Goal: Information Seeking & Learning: Check status

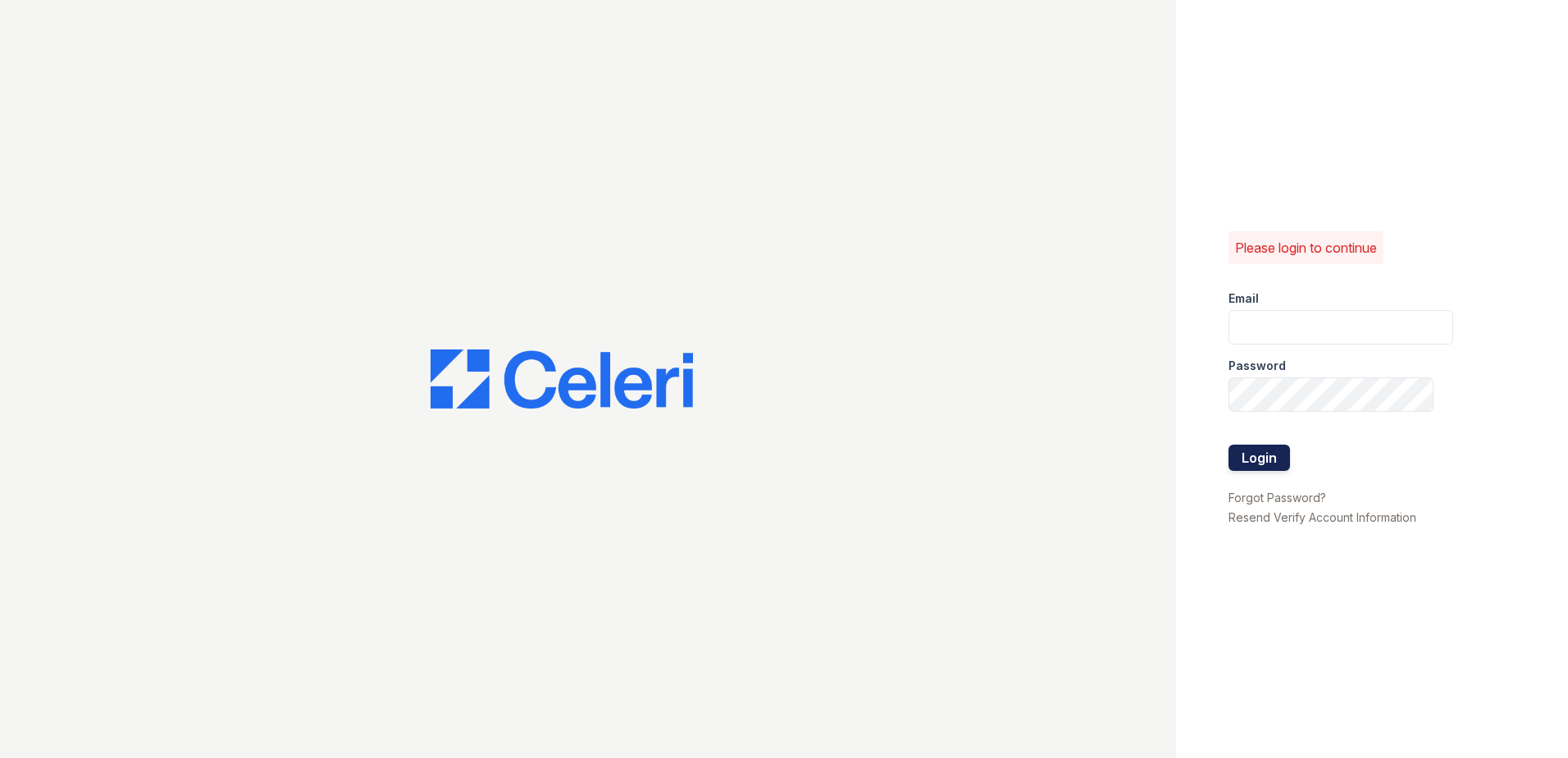
type input "arriverollingoaks@trinity-pm.com"
click at [1254, 459] on button "Login" at bounding box center [1259, 457] width 61 height 26
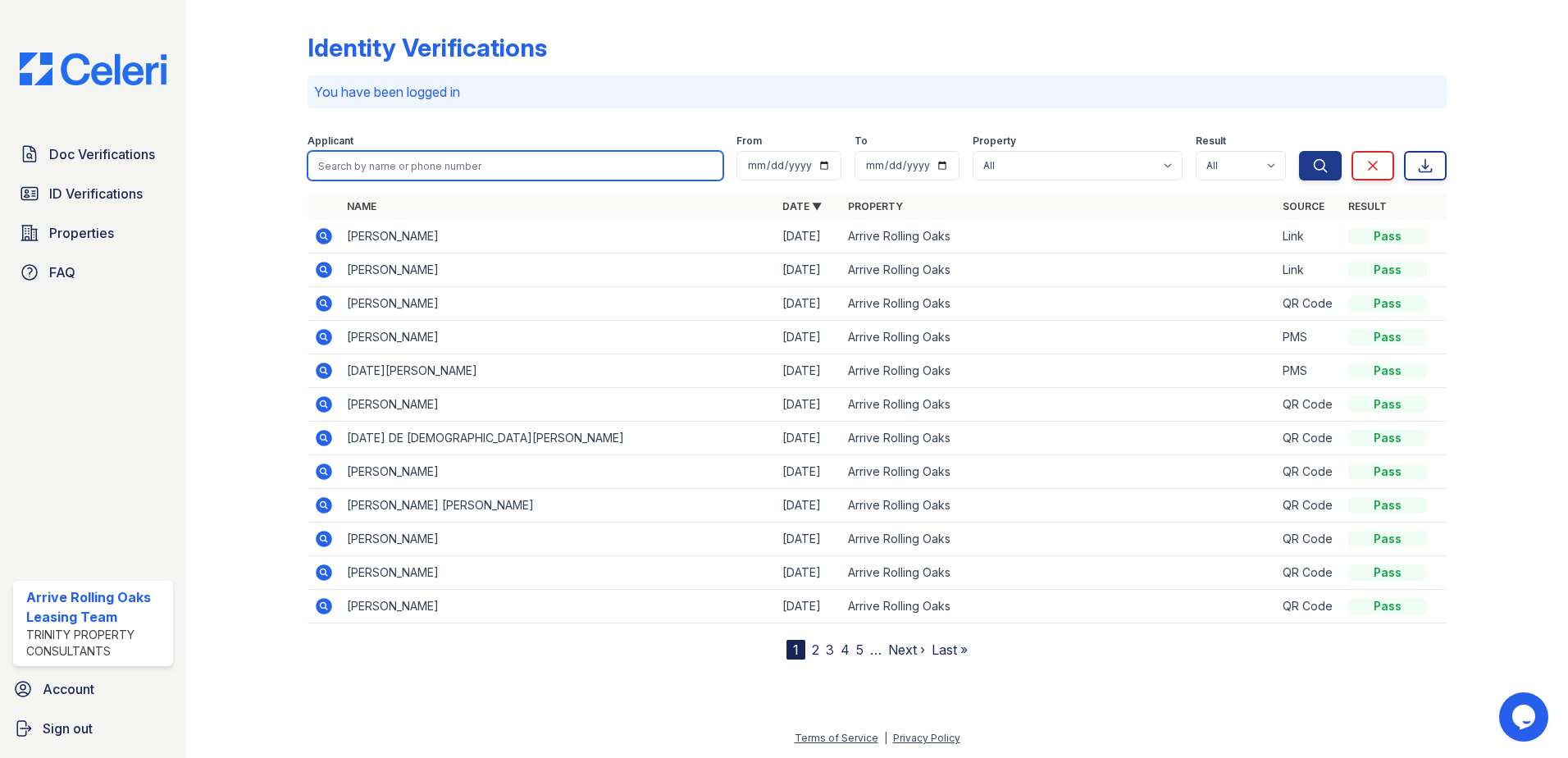
click at [465, 169] on input "search" at bounding box center [515, 165] width 416 height 30
type input "noel"
click at [1299, 151] on button "Search" at bounding box center [1320, 165] width 43 height 30
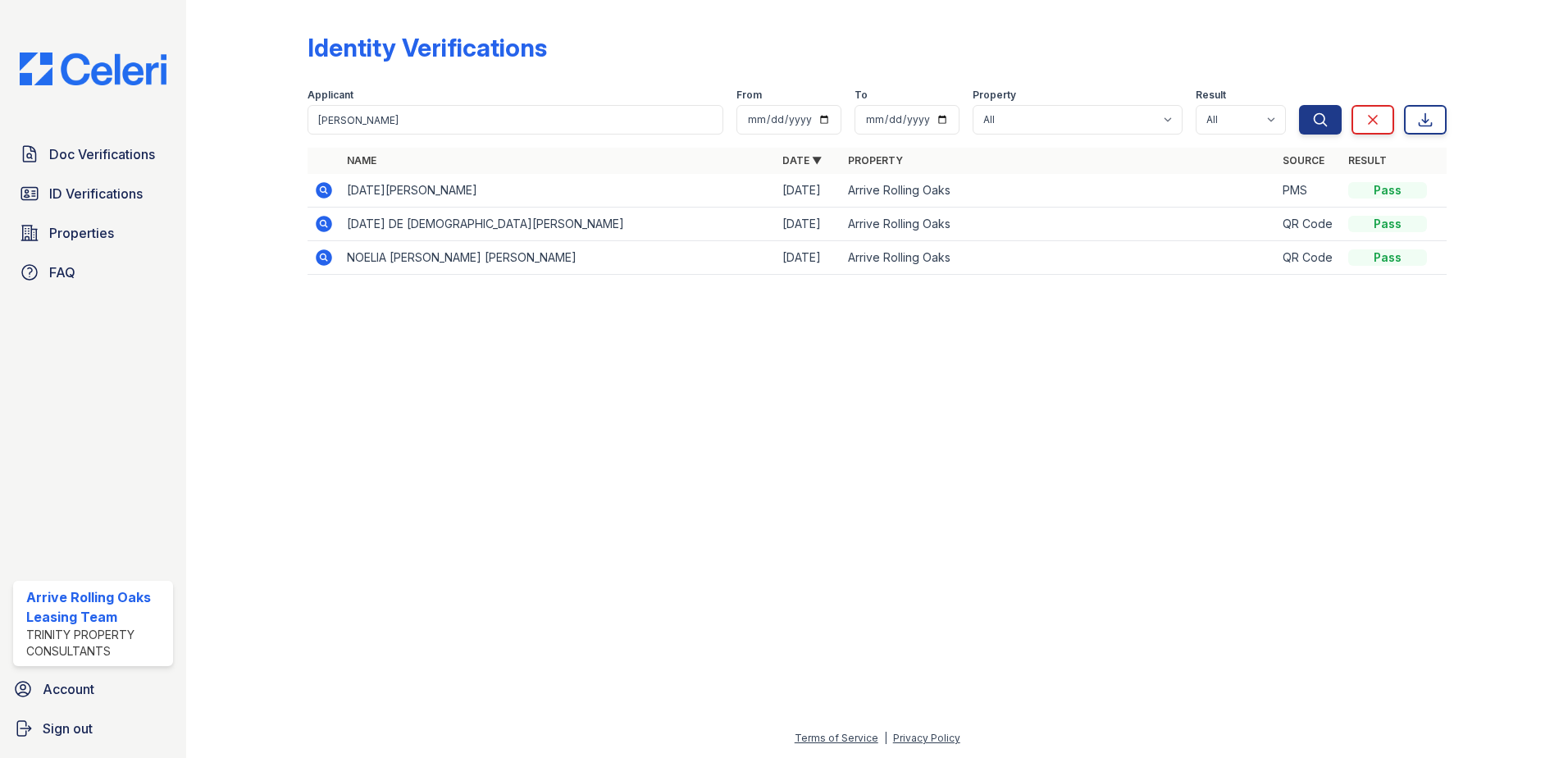
click at [324, 192] on icon at bounding box center [323, 190] width 20 height 20
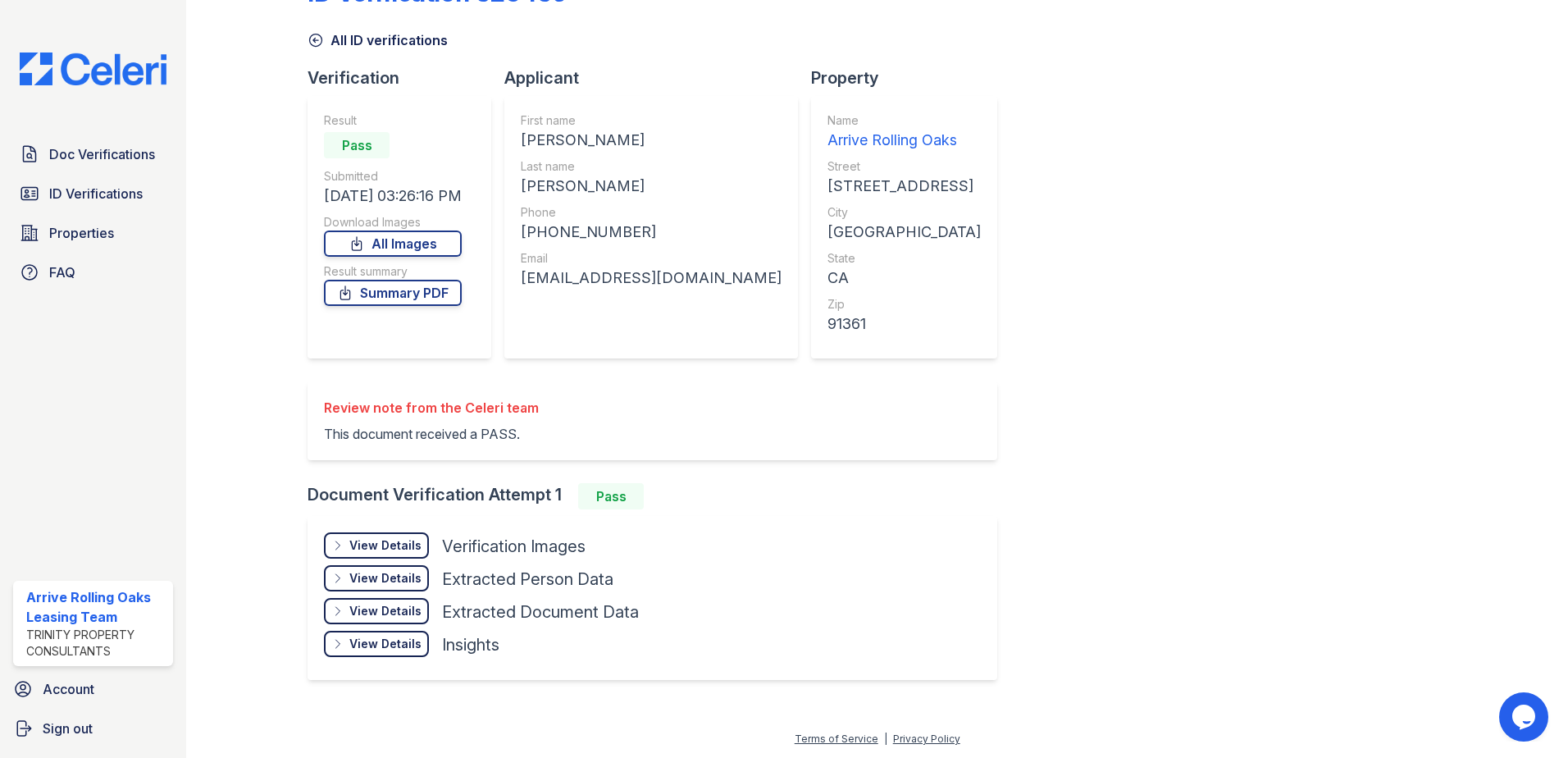
scroll to position [56, 0]
click at [379, 537] on div "View Details" at bounding box center [385, 544] width 72 height 16
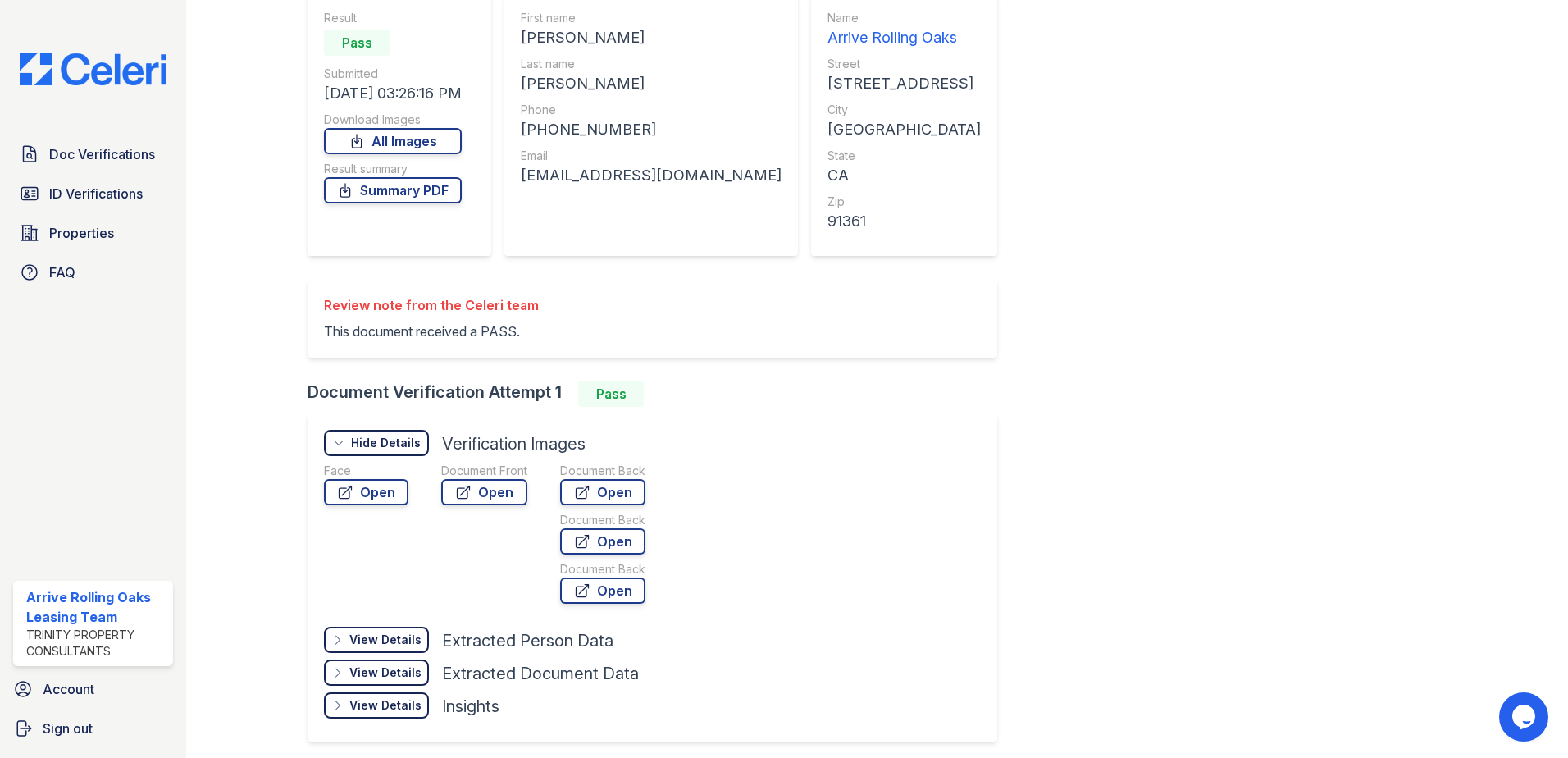
scroll to position [165, 0]
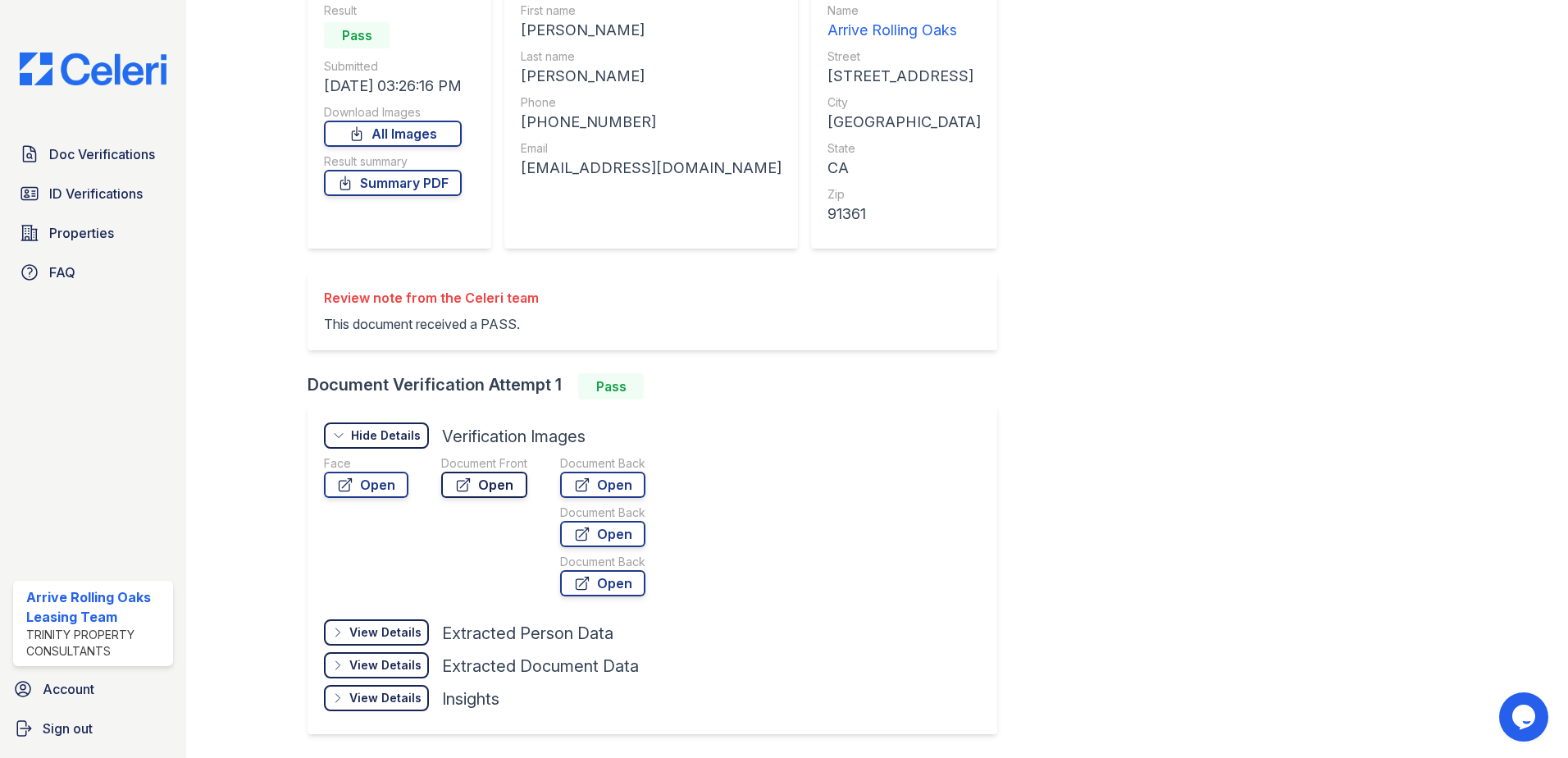
click at [472, 486] on link "Open" at bounding box center [484, 485] width 86 height 26
click at [406, 187] on link "Summary PDF" at bounding box center [393, 182] width 138 height 26
click at [438, 301] on div "Review note from the Celeri team" at bounding box center [432, 297] width 215 height 20
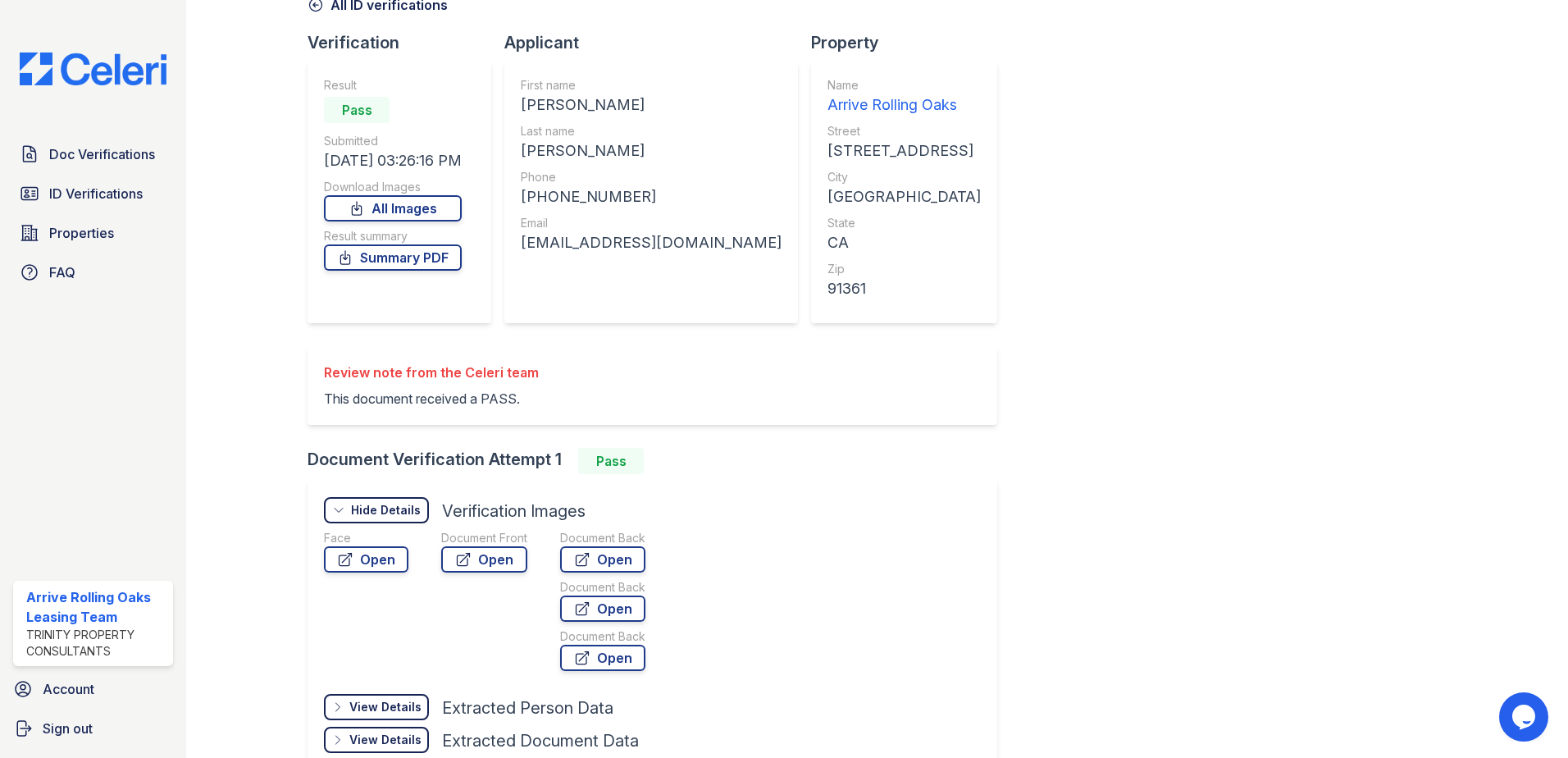
scroll to position [1, 0]
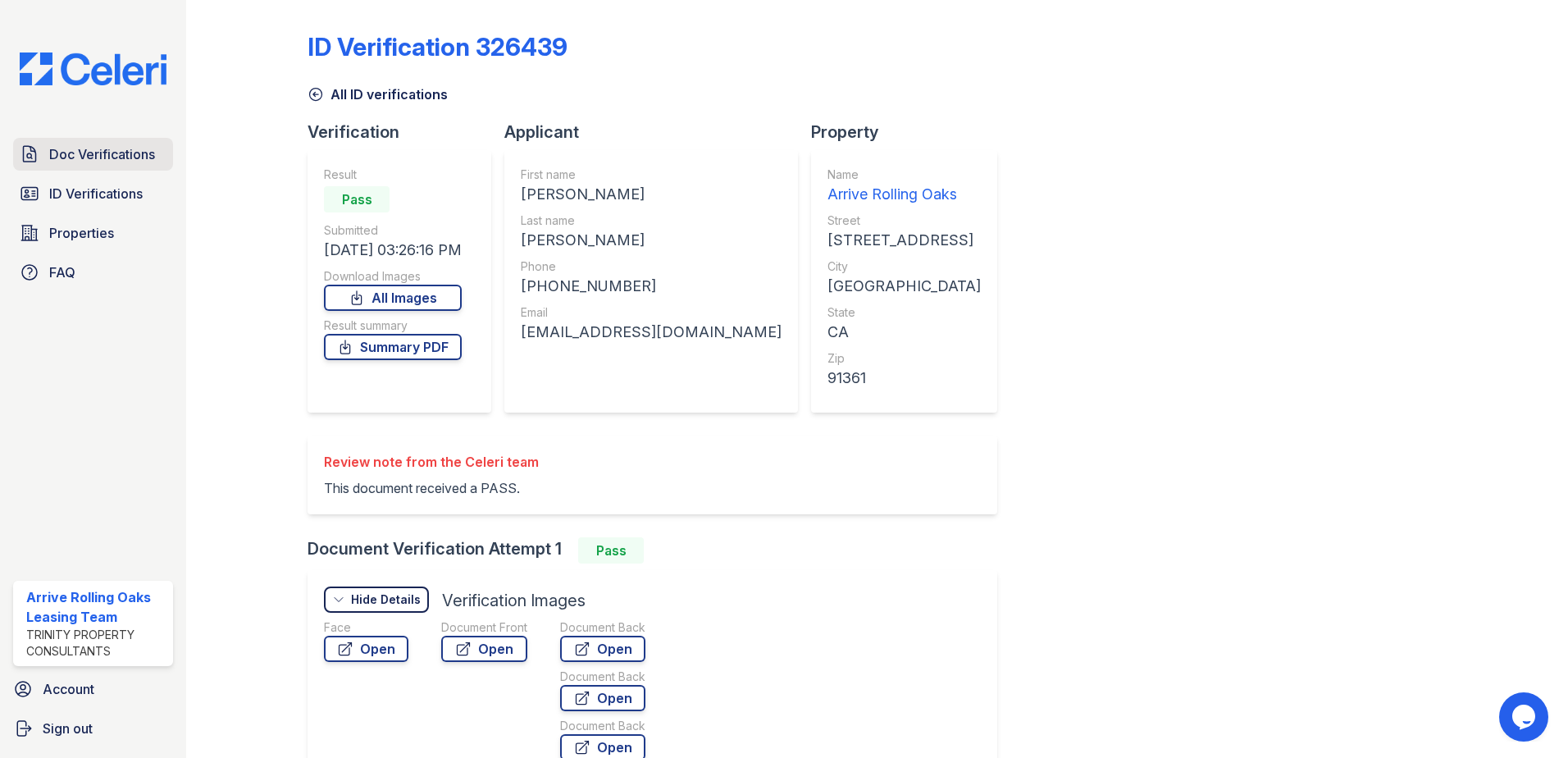
click at [104, 153] on span "Doc Verifications" at bounding box center [102, 154] width 106 height 20
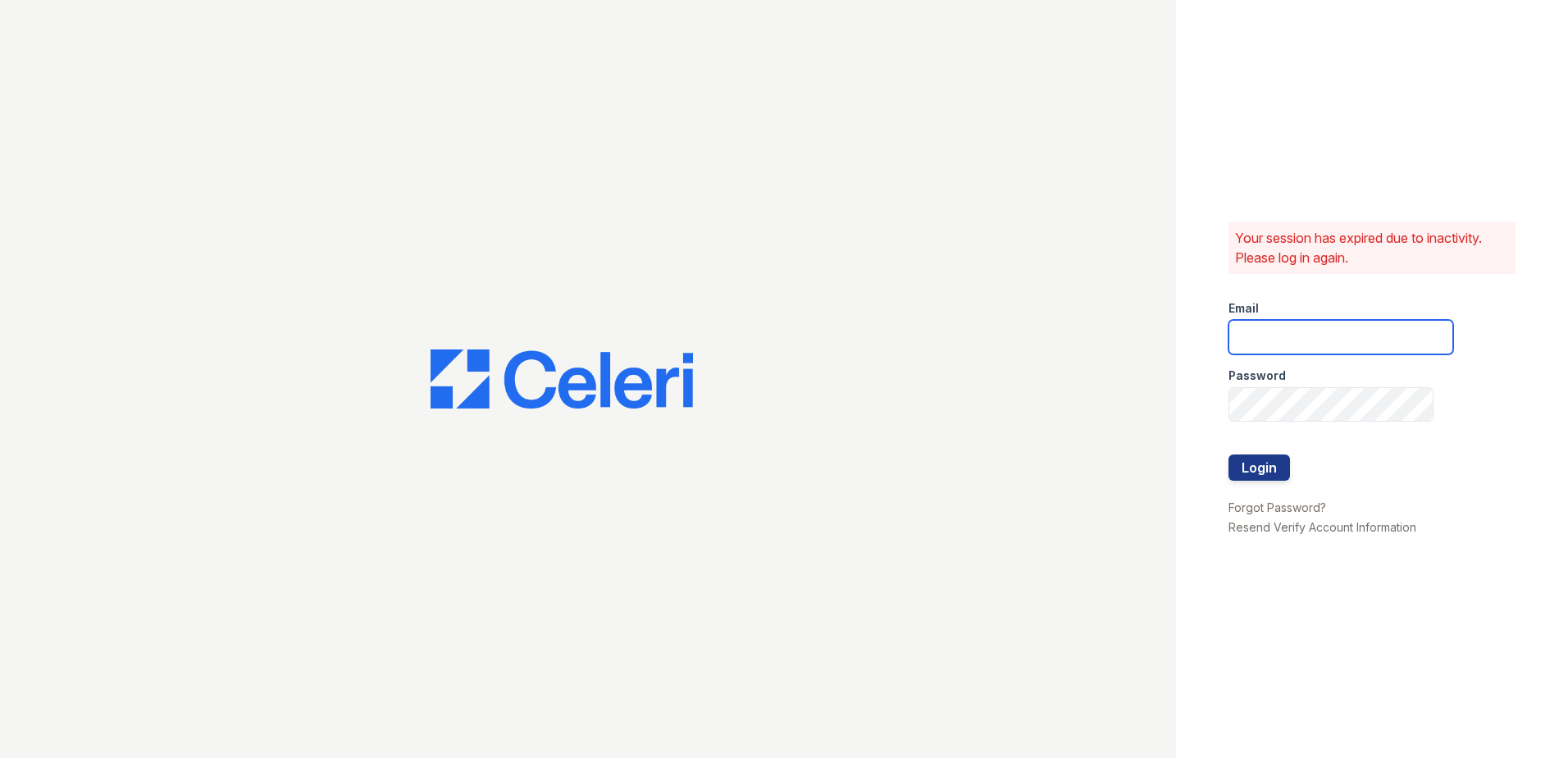
type input "arriverollingoaks@trinity-pm.com"
click at [1263, 466] on button "Login" at bounding box center [1259, 468] width 61 height 26
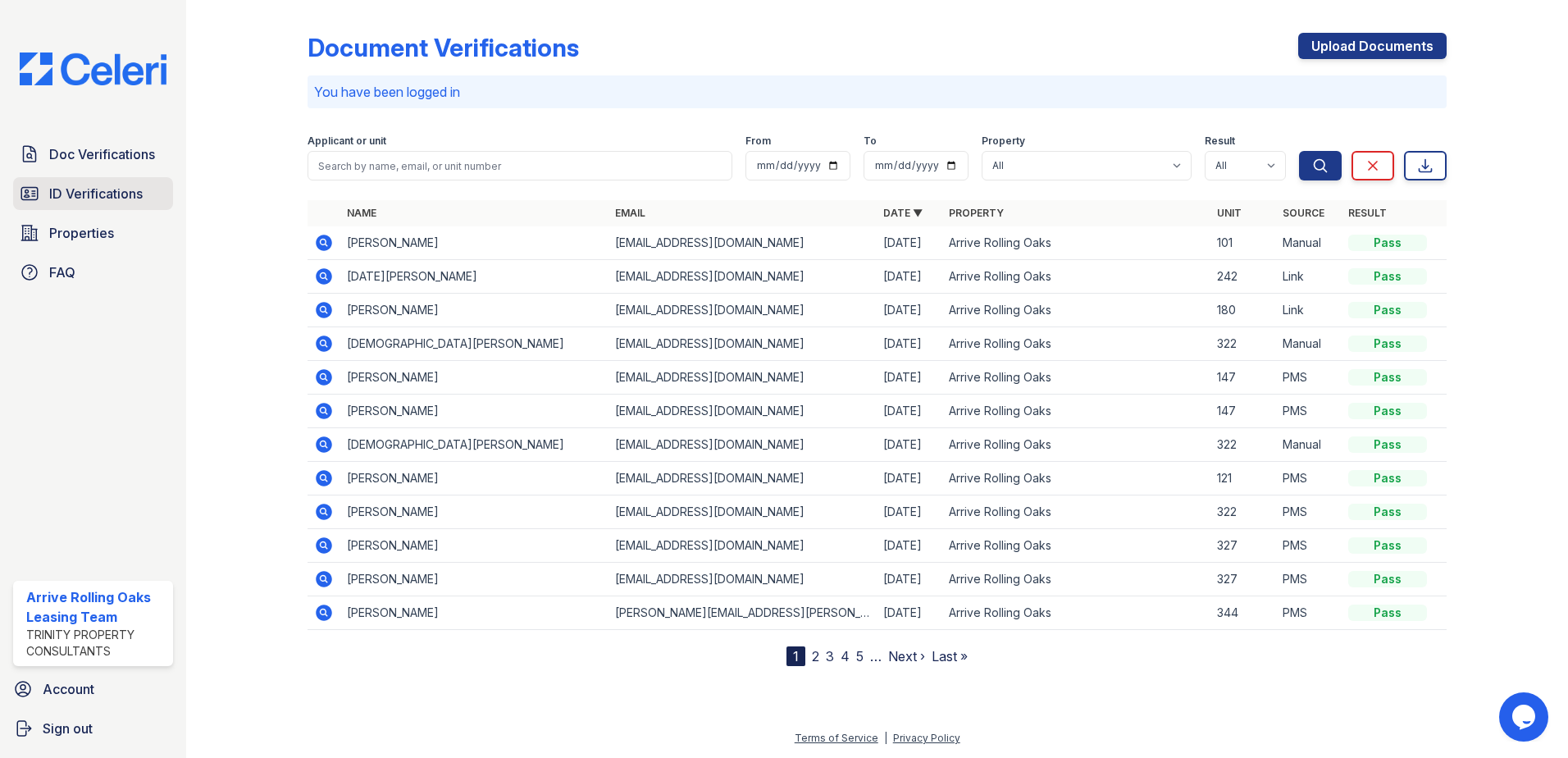
click at [145, 196] on link "ID Verifications" at bounding box center [93, 193] width 160 height 33
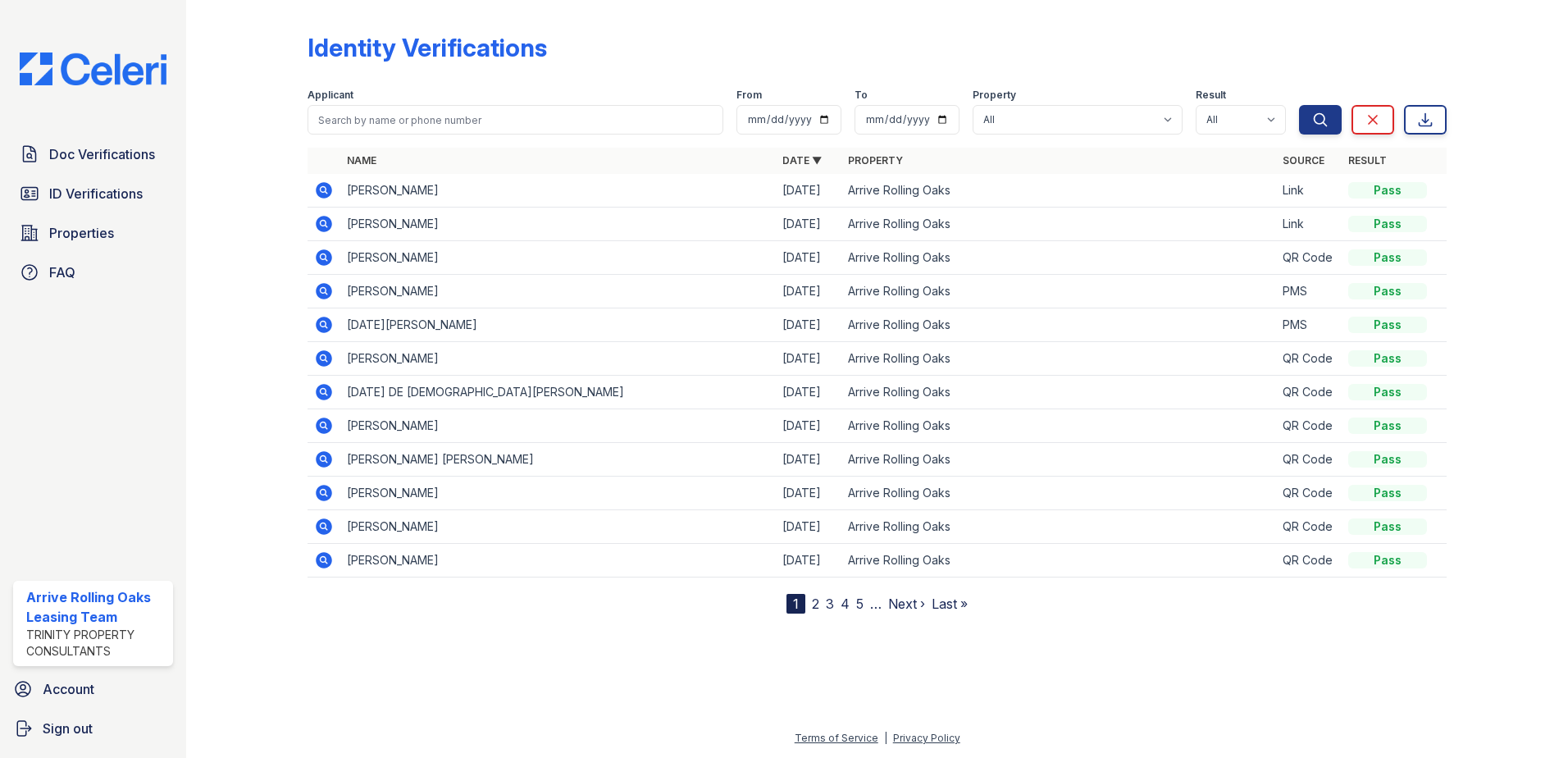
click at [373, 175] on td "EMILY STACY NAVARRETE" at bounding box center [558, 191] width 436 height 34
click at [415, 130] on input "search" at bounding box center [515, 119] width 416 height 30
click at [400, 121] on input "joy" at bounding box center [515, 119] width 416 height 30
type input "christine"
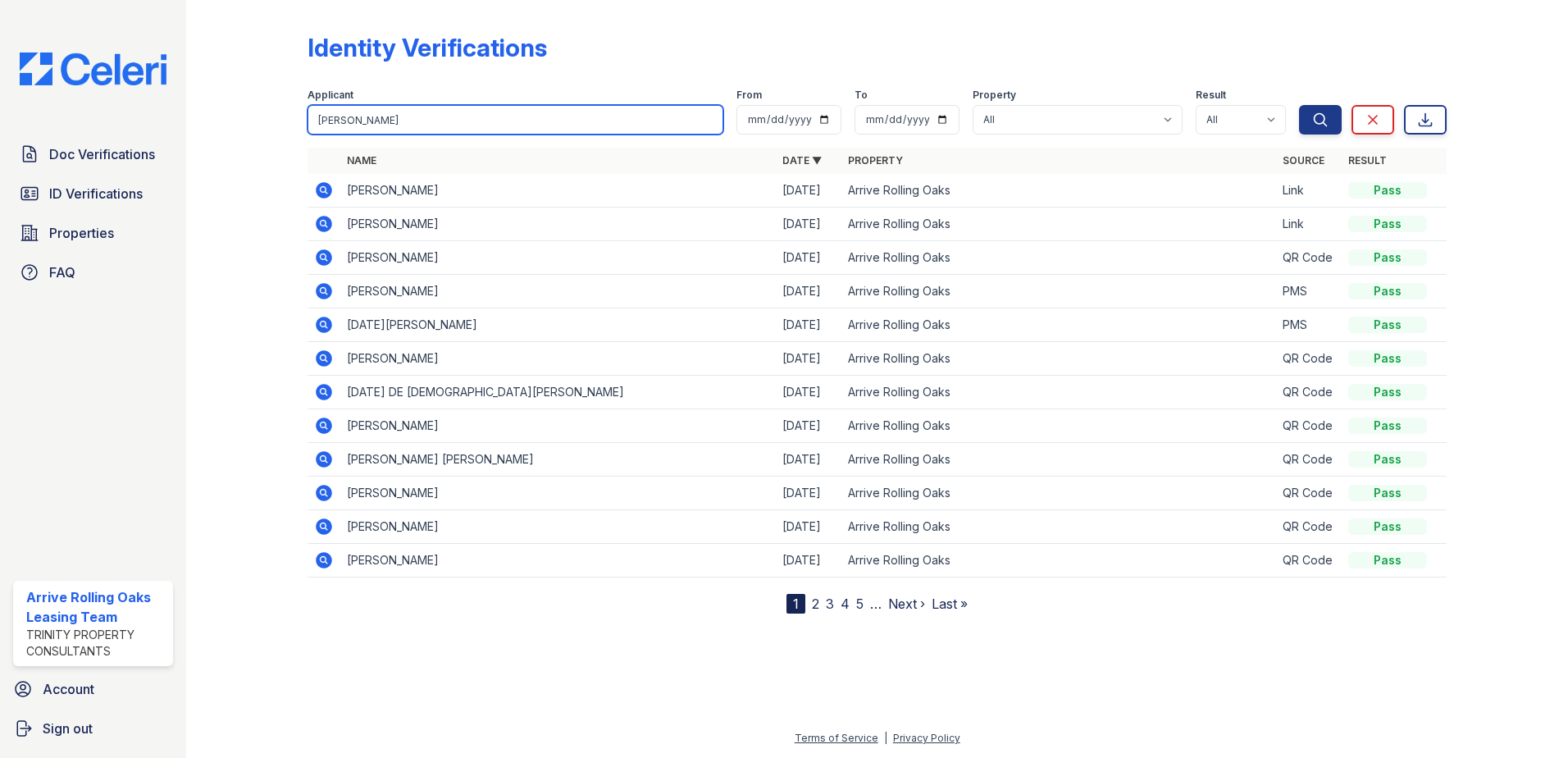
click at [1299, 105] on button "Search" at bounding box center [1320, 119] width 43 height 30
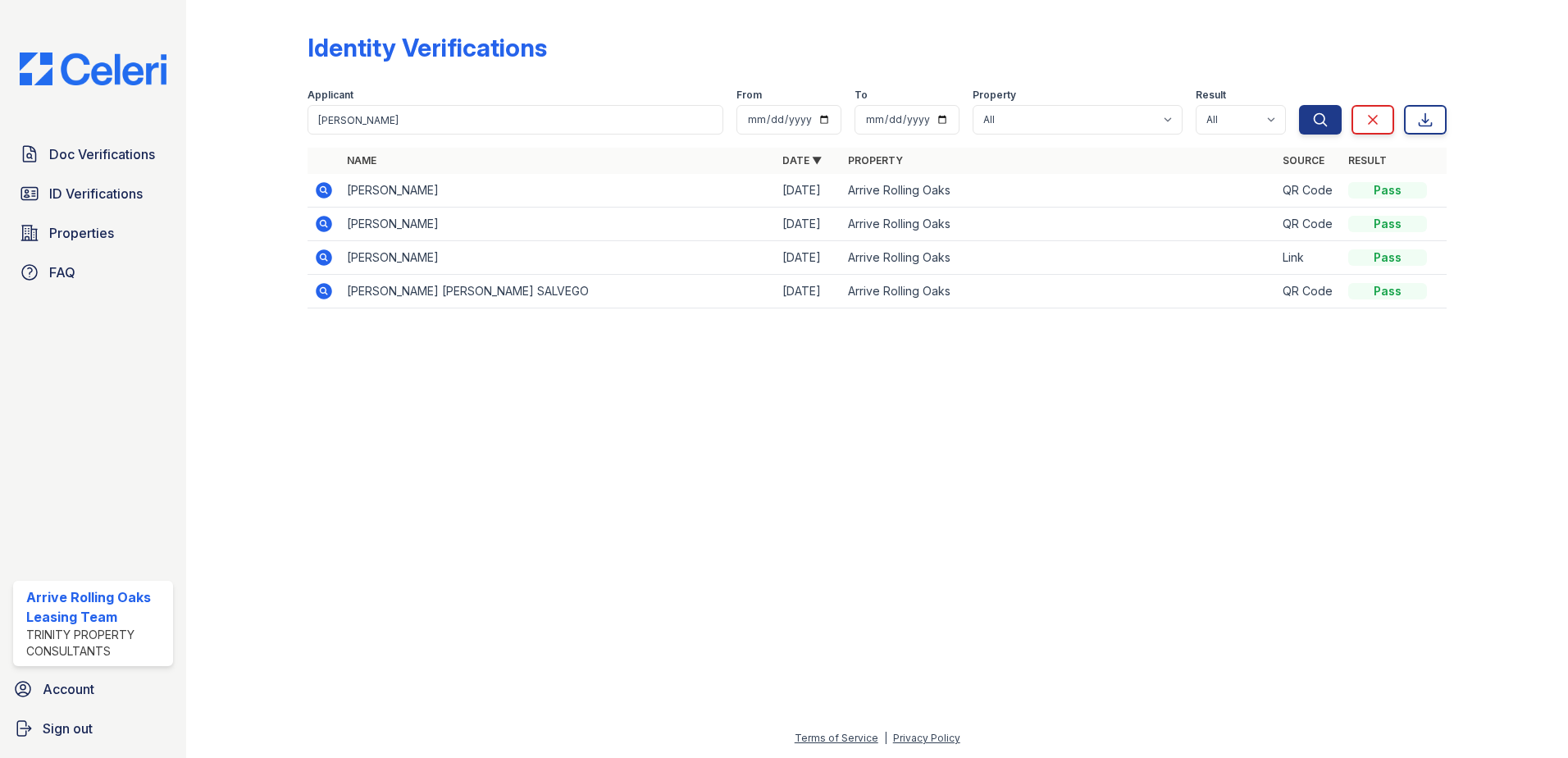
click at [313, 192] on td at bounding box center [323, 191] width 33 height 34
click at [317, 192] on icon at bounding box center [323, 190] width 16 height 16
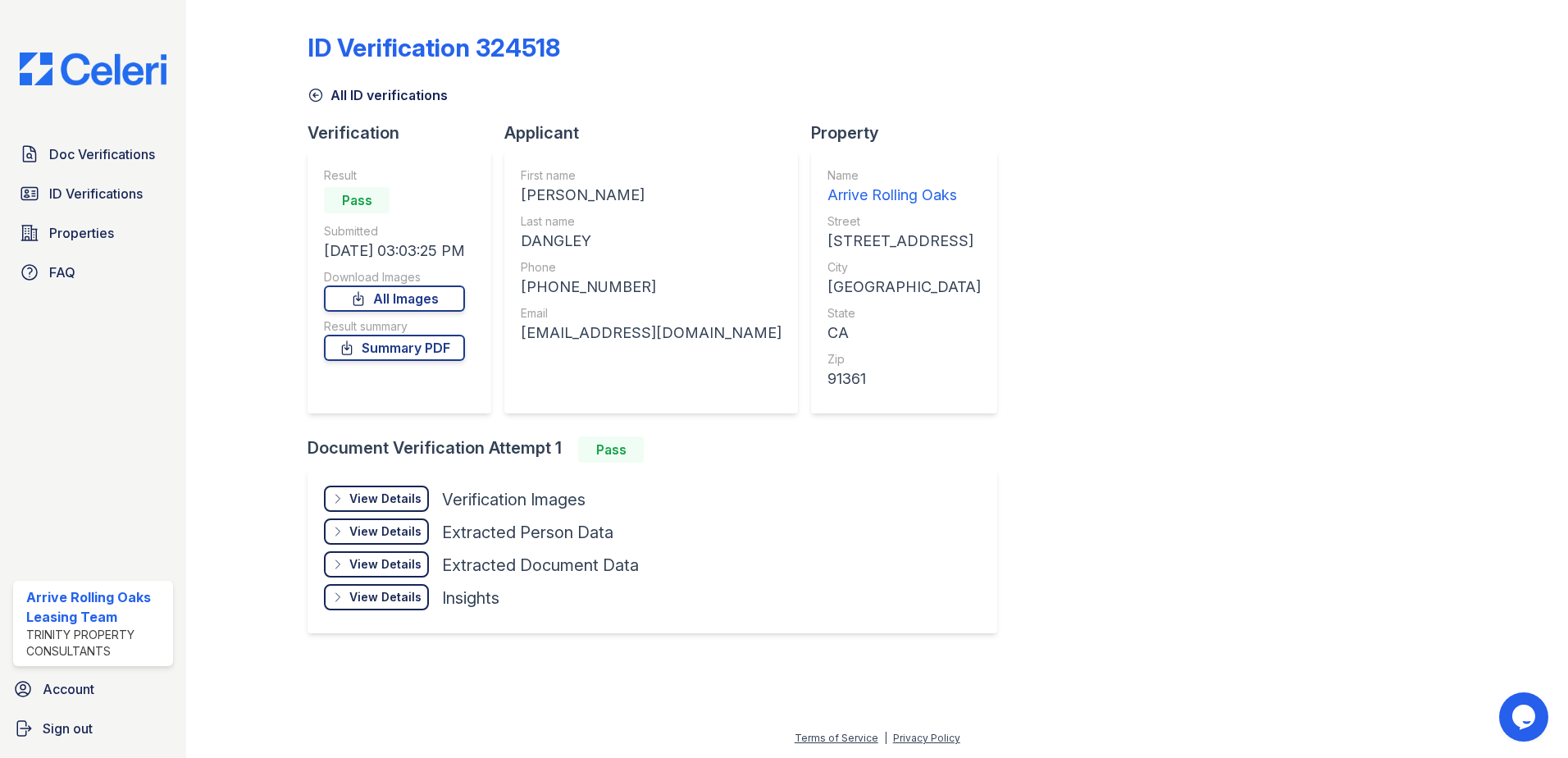
click at [417, 505] on div "View Details" at bounding box center [385, 498] width 72 height 16
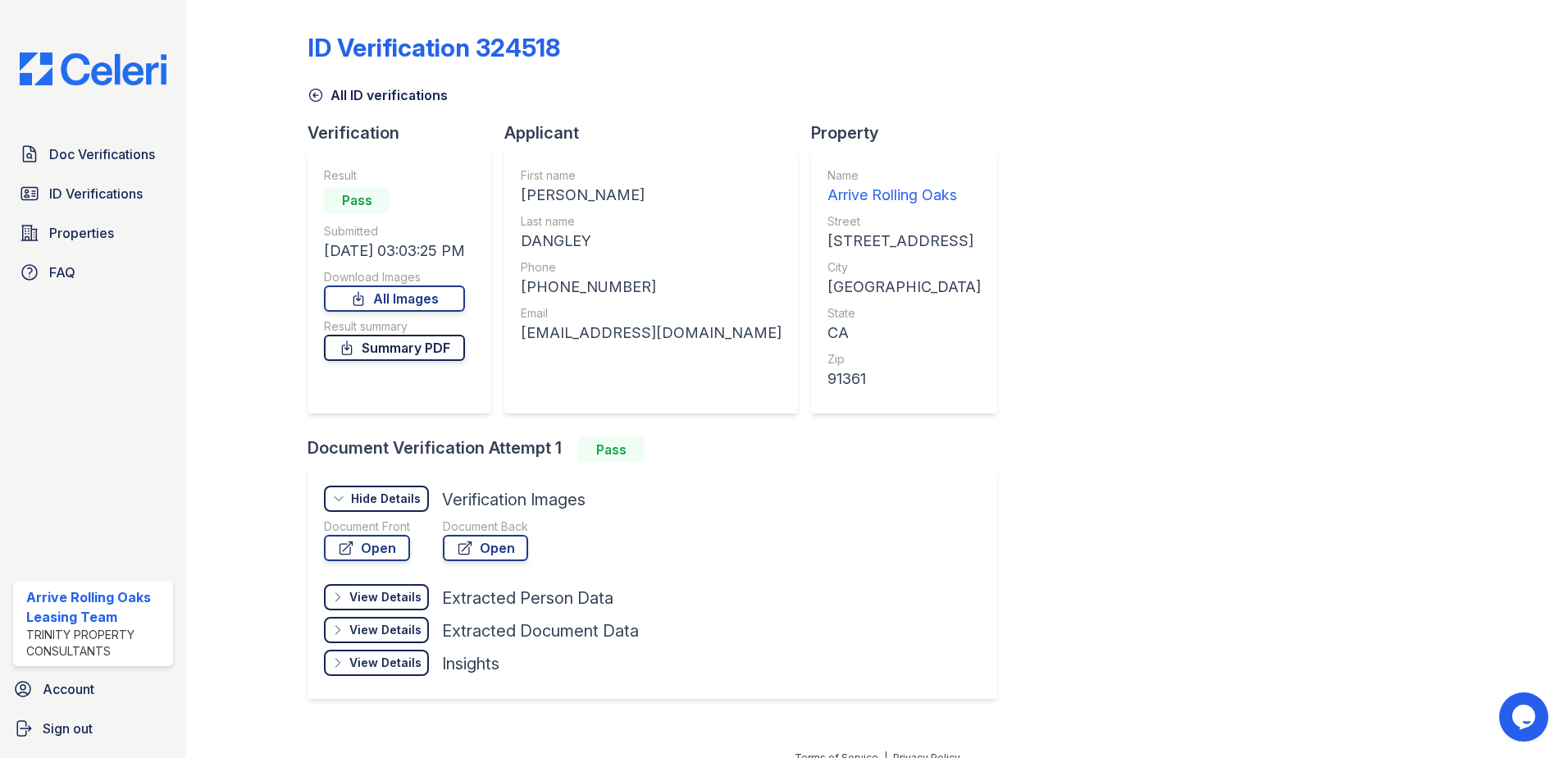
click at [429, 354] on link "Summary PDF" at bounding box center [395, 347] width 141 height 26
